Goal: Information Seeking & Learning: Learn about a topic

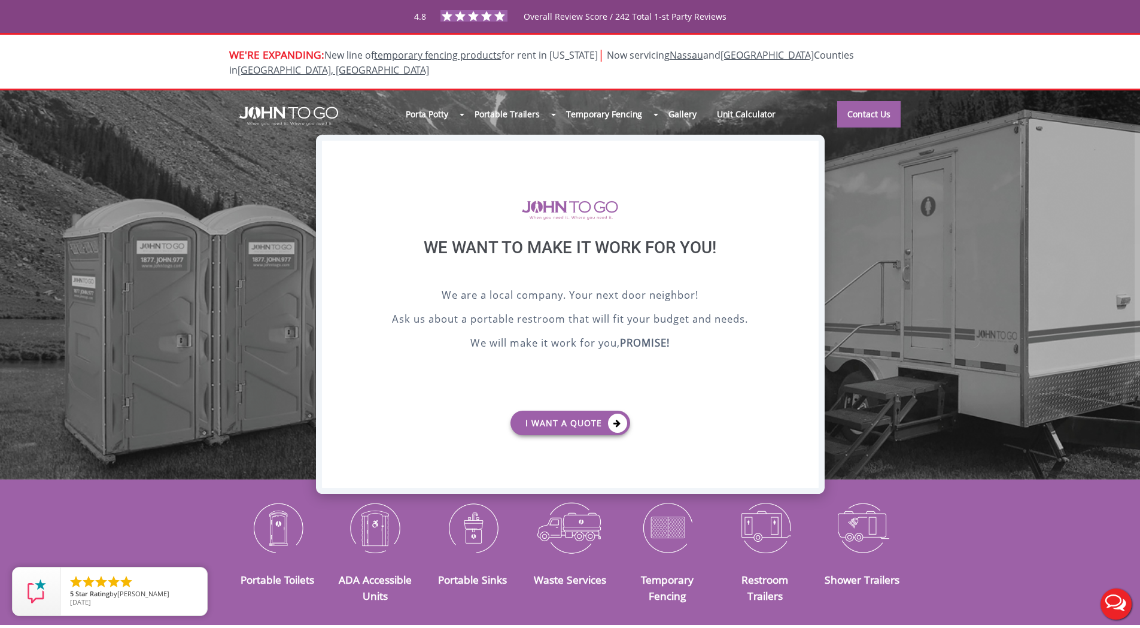
click at [806, 151] on div "X" at bounding box center [808, 151] width 19 height 20
click at [810, 154] on div "X" at bounding box center [808, 151] width 19 height 20
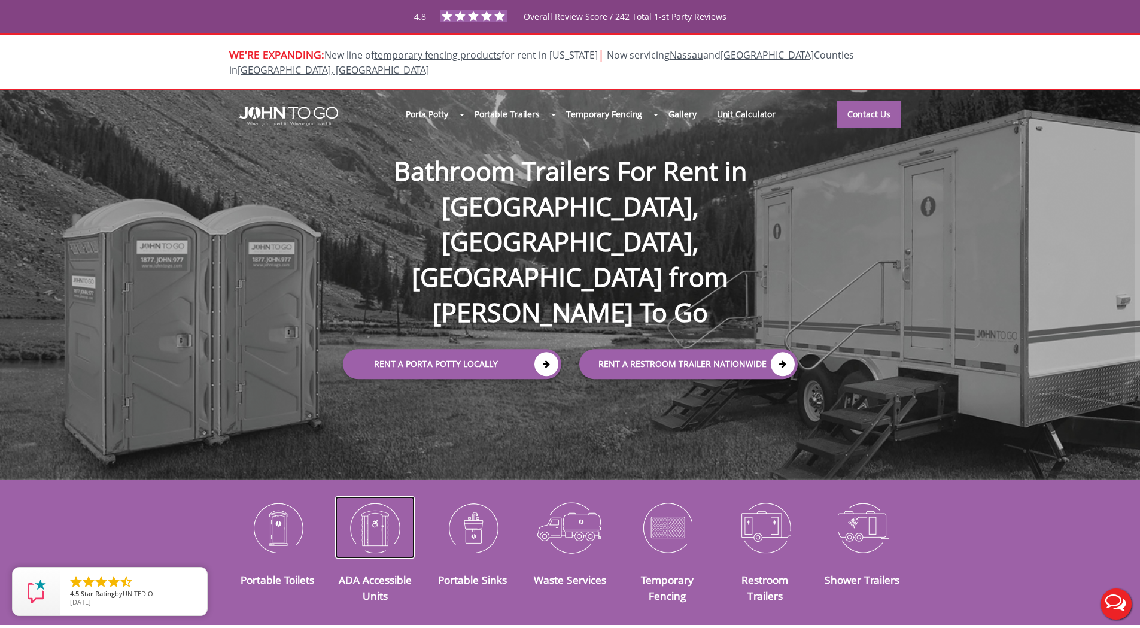
click at [361, 523] on img at bounding box center [375, 527] width 80 height 62
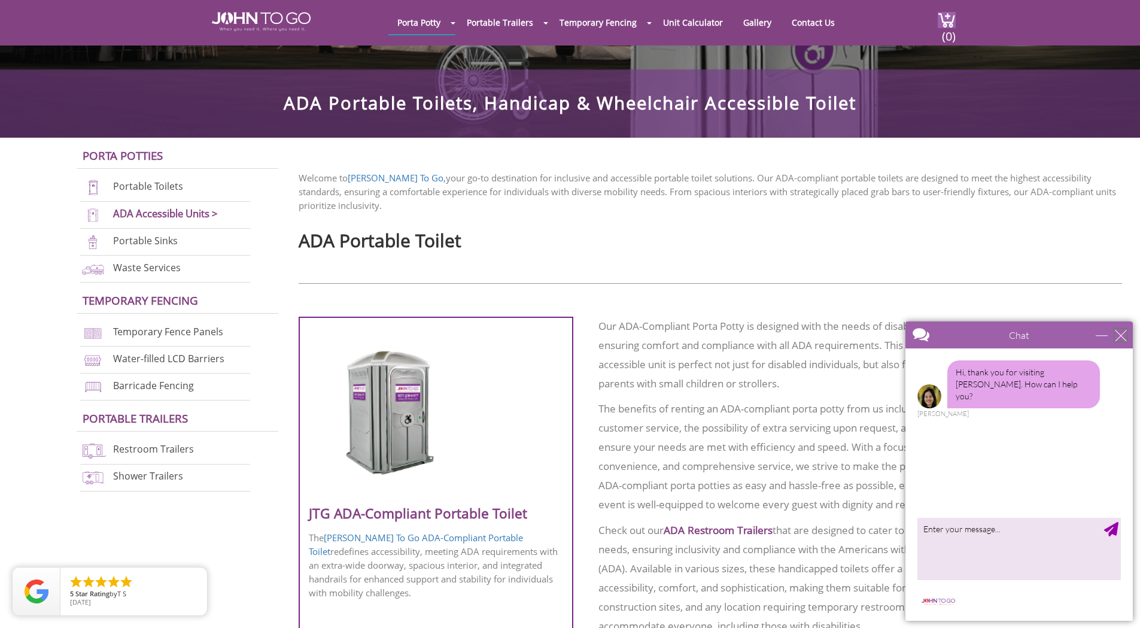
click at [1126, 337] on div "close" at bounding box center [1121, 335] width 12 height 12
